Goal: Information Seeking & Learning: Learn about a topic

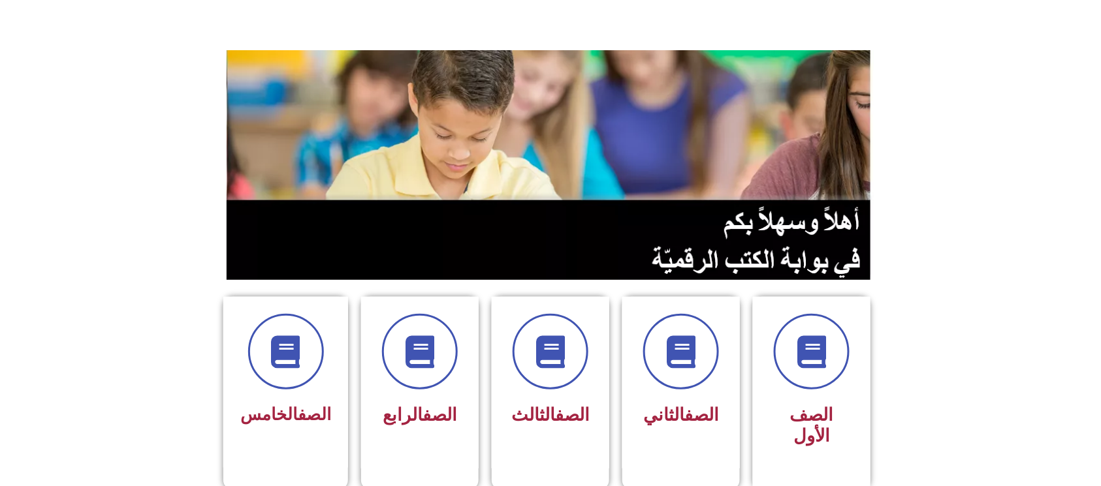
scroll to position [174, 0]
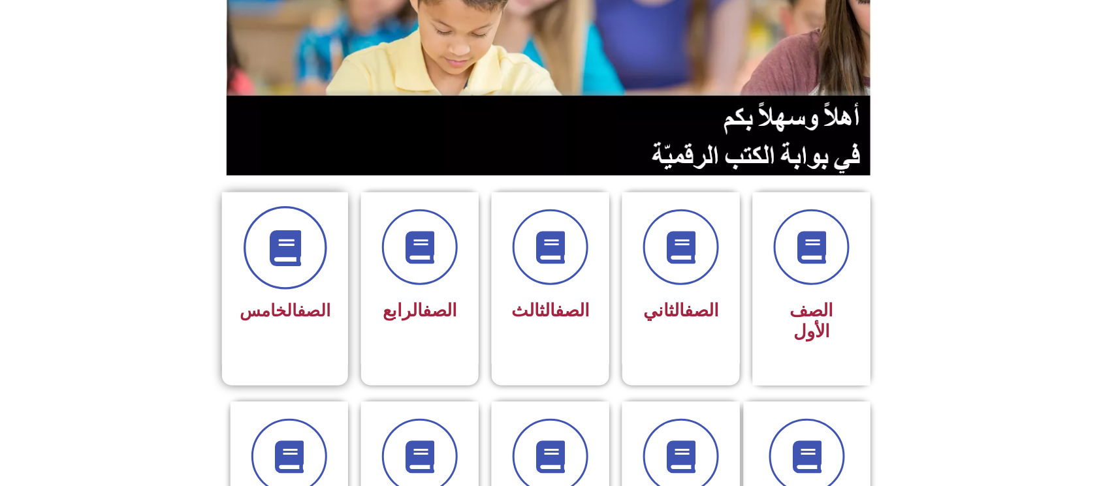
click at [286, 273] on span at bounding box center [285, 248] width 84 height 84
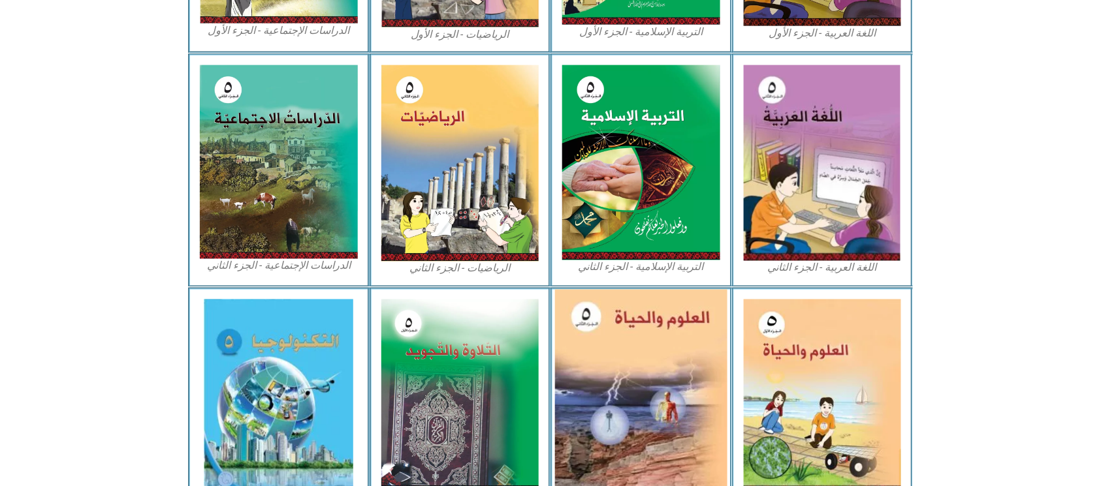
scroll to position [684, 0]
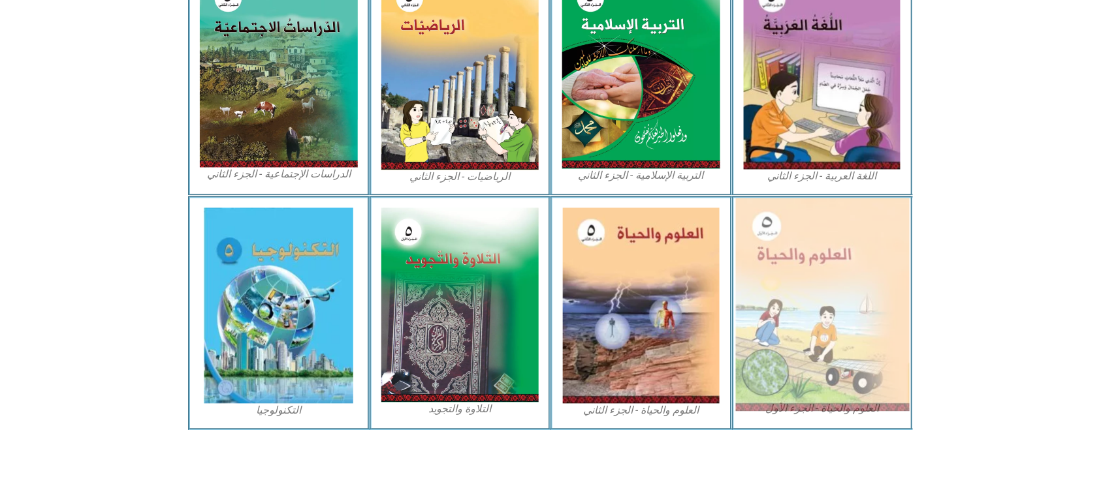
click at [828, 315] on img at bounding box center [822, 304] width 174 height 213
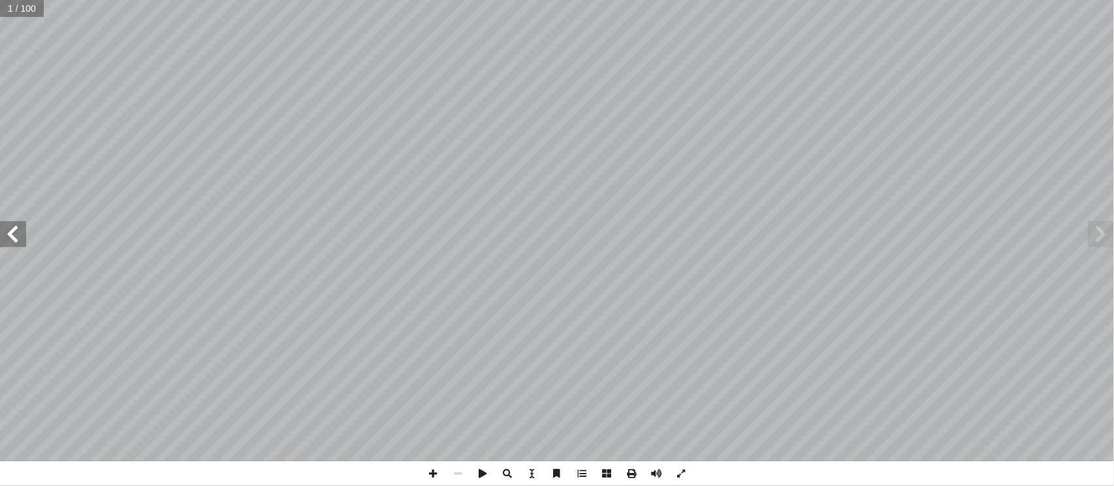
click at [18, 228] on span at bounding box center [13, 234] width 26 height 26
click at [21, 223] on span at bounding box center [13, 234] width 26 height 26
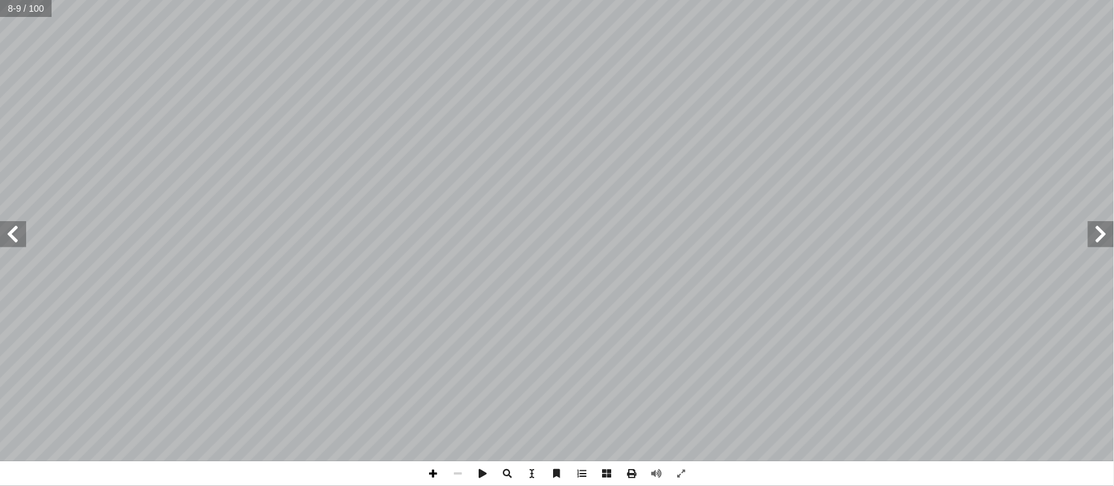
click at [428, 478] on span at bounding box center [432, 474] width 25 height 25
click at [428, 477] on span at bounding box center [432, 474] width 25 height 25
click at [462, 471] on span at bounding box center [457, 474] width 25 height 25
click at [424, 469] on span at bounding box center [432, 474] width 25 height 25
click at [698, 119] on html "الصفحة الرئيسية الصف الأول الصف الثاني الصف الثالث الصف الرابع الصف الخامس الصف…" at bounding box center [557, 59] width 1114 height 119
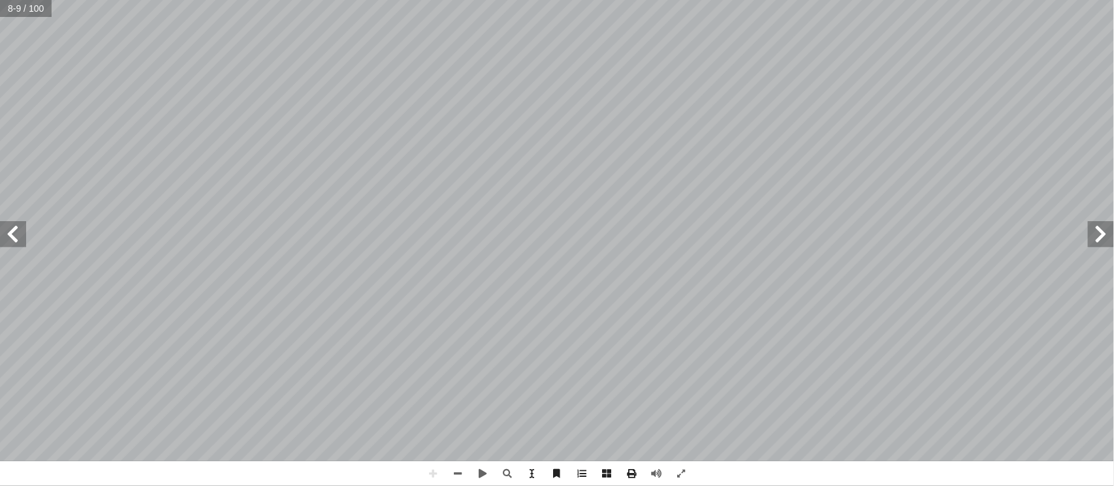
click at [13, 223] on span at bounding box center [13, 234] width 26 height 26
click at [465, 471] on span at bounding box center [457, 474] width 25 height 25
click at [456, 473] on span at bounding box center [457, 474] width 25 height 25
click at [426, 476] on span at bounding box center [432, 474] width 25 height 25
click at [460, 473] on span at bounding box center [457, 474] width 25 height 25
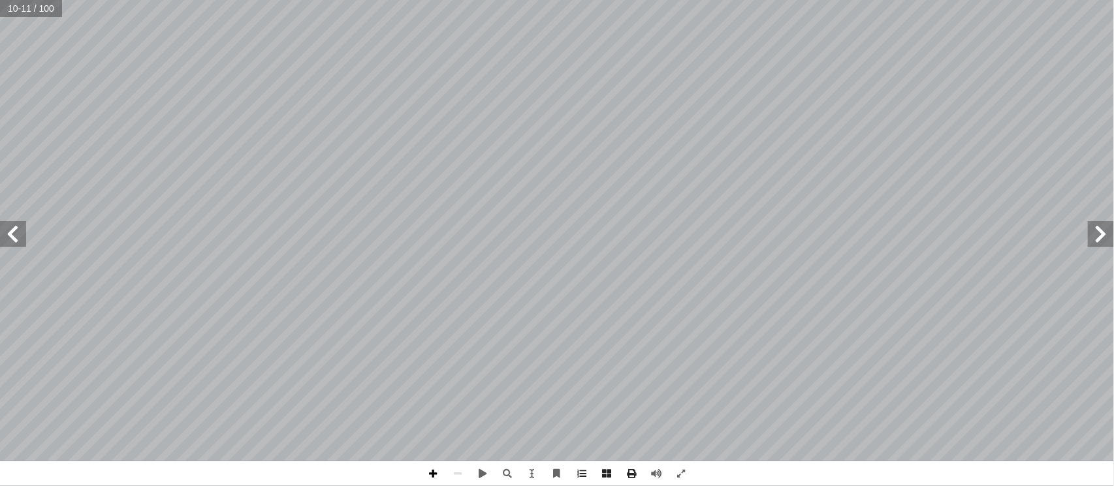
click at [431, 478] on span at bounding box center [432, 474] width 25 height 25
click at [429, 476] on span at bounding box center [432, 474] width 25 height 25
click at [431, 478] on span at bounding box center [432, 474] width 25 height 25
click at [19, 235] on span at bounding box center [13, 234] width 26 height 26
click at [849, 119] on html "الصفحة الرئيسية الصف الأول الصف الثاني الصف الثالث الصف الرابع الصف الخامس الصف…" at bounding box center [557, 59] width 1114 height 119
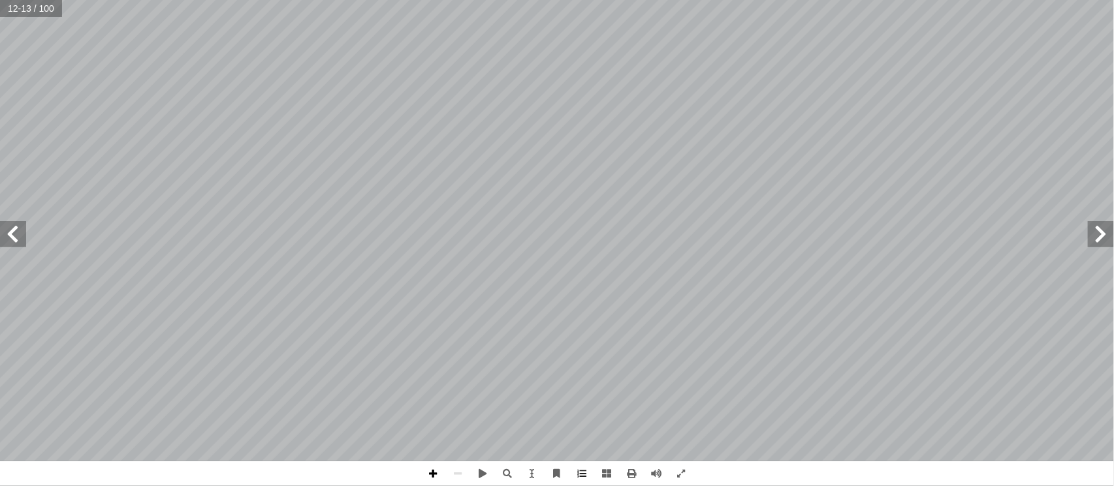
click at [432, 473] on span at bounding box center [432, 474] width 25 height 25
